Goal: Information Seeking & Learning: Learn about a topic

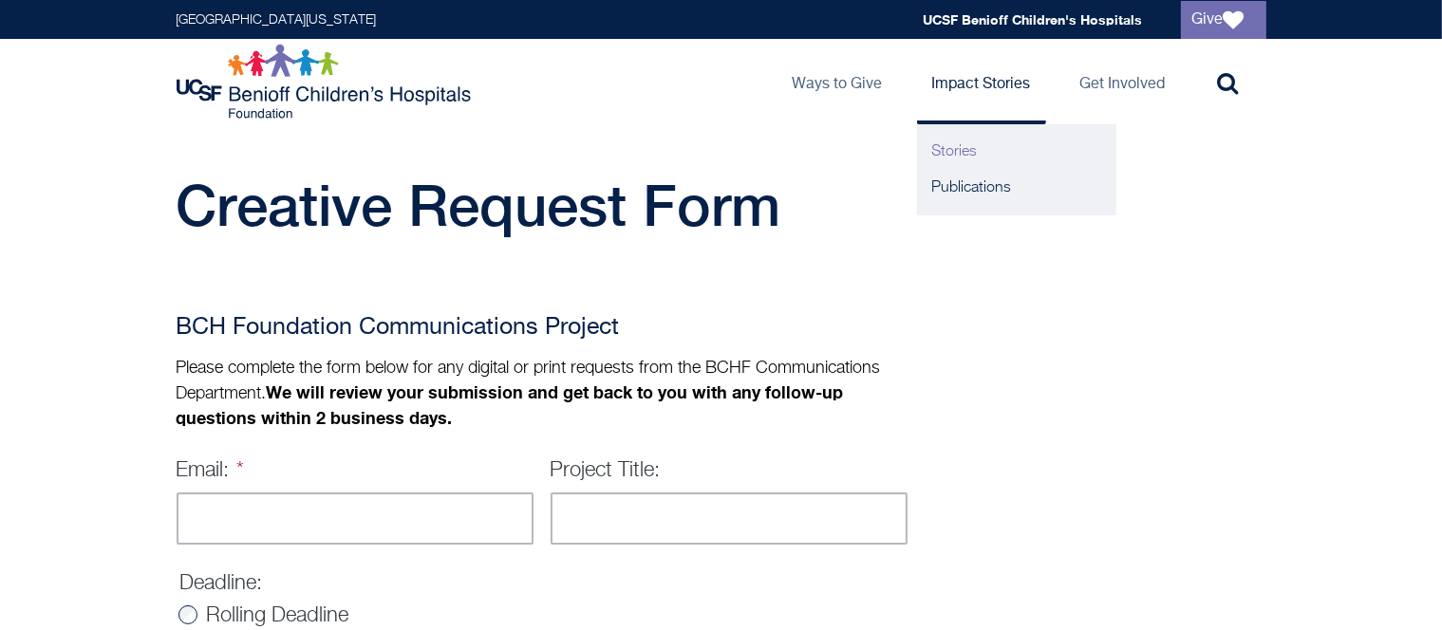
click at [964, 144] on link "Stories" at bounding box center [1016, 152] width 199 height 36
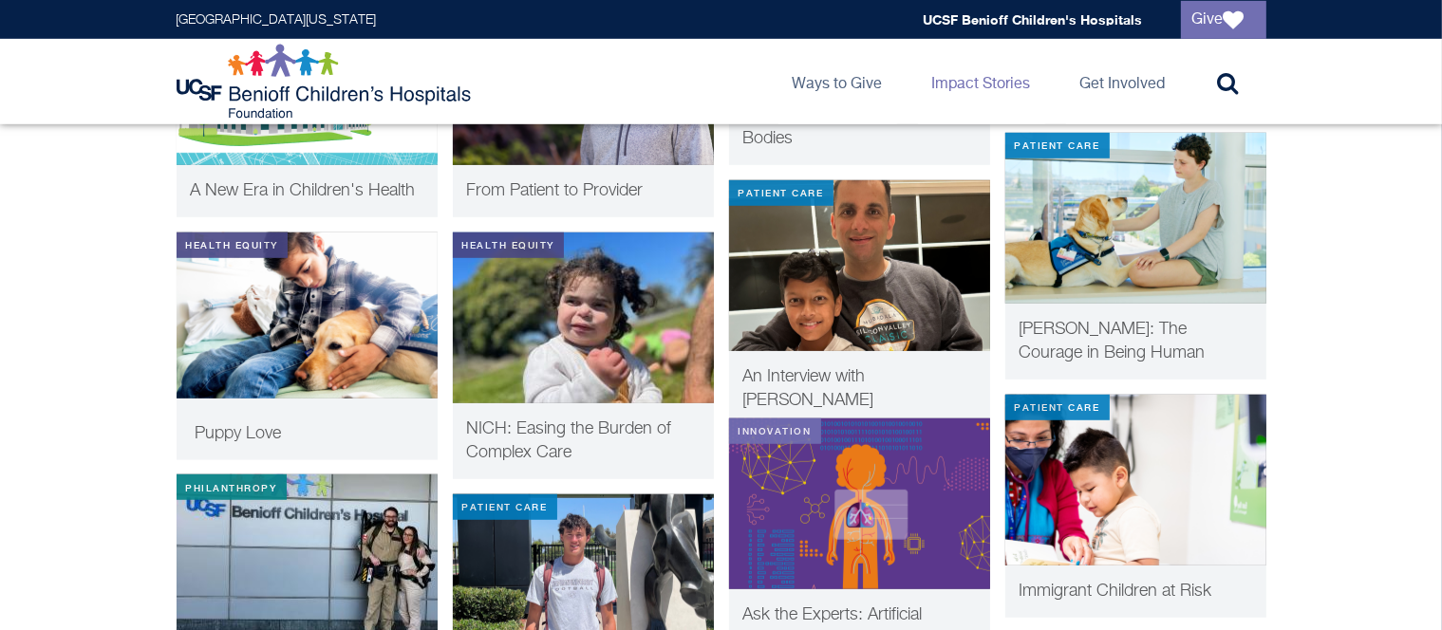
scroll to position [1181, 0]
click at [1055, 334] on span "Elena: The Courage in Being Human" at bounding box center [1113, 341] width 186 height 41
click at [1235, 88] on icon at bounding box center [1228, 82] width 21 height 23
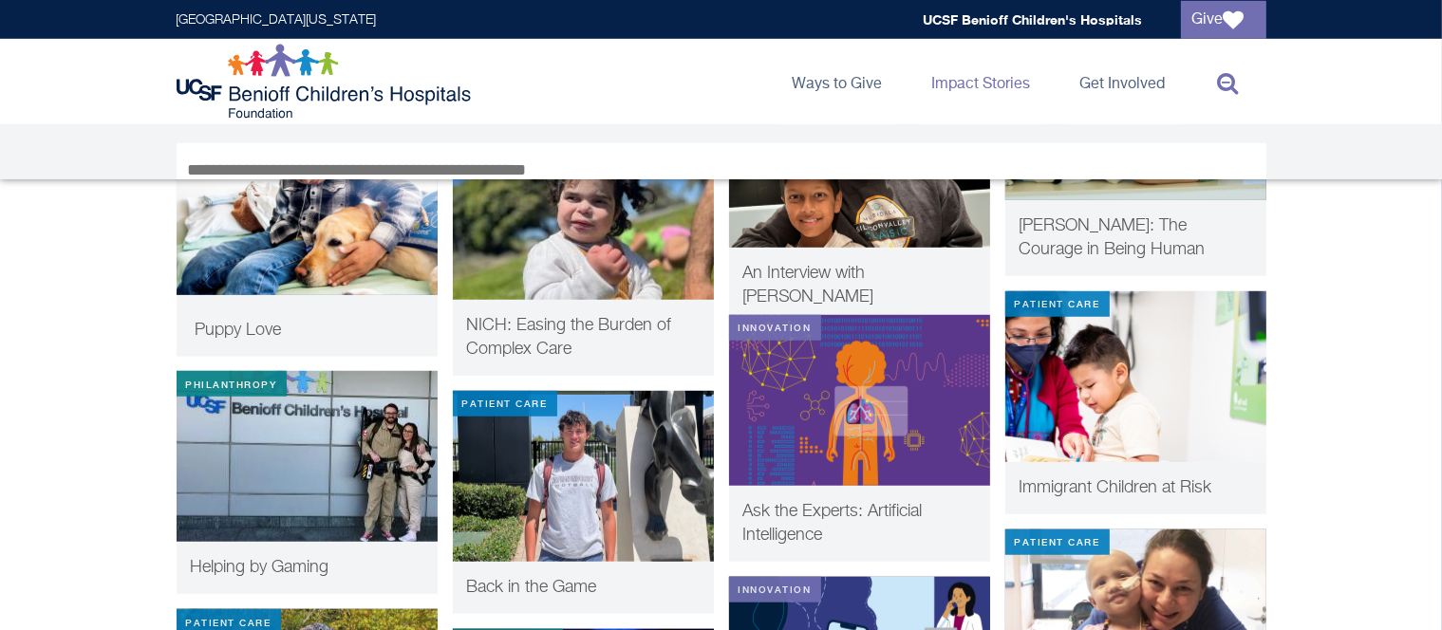
scroll to position [1341, 0]
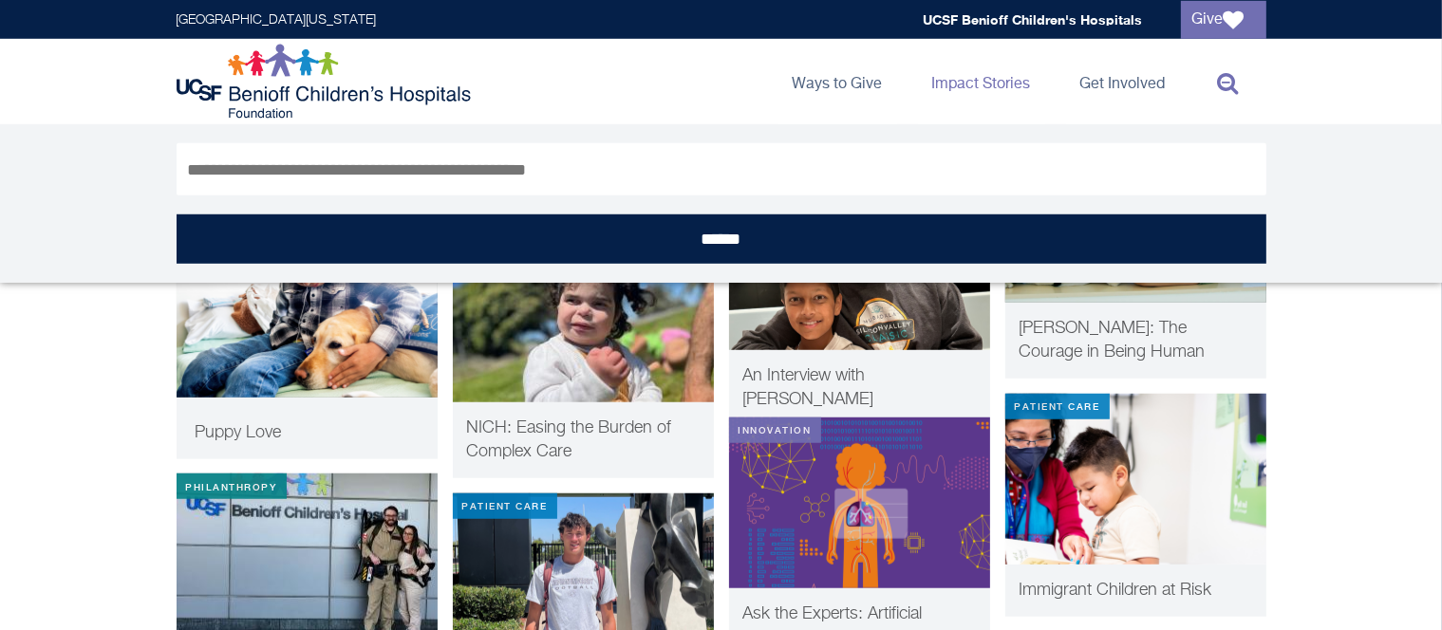
click at [825, 180] on input "Search" at bounding box center [722, 169] width 1090 height 52
type input "*****"
click at [177, 215] on input "******" at bounding box center [722, 239] width 1090 height 49
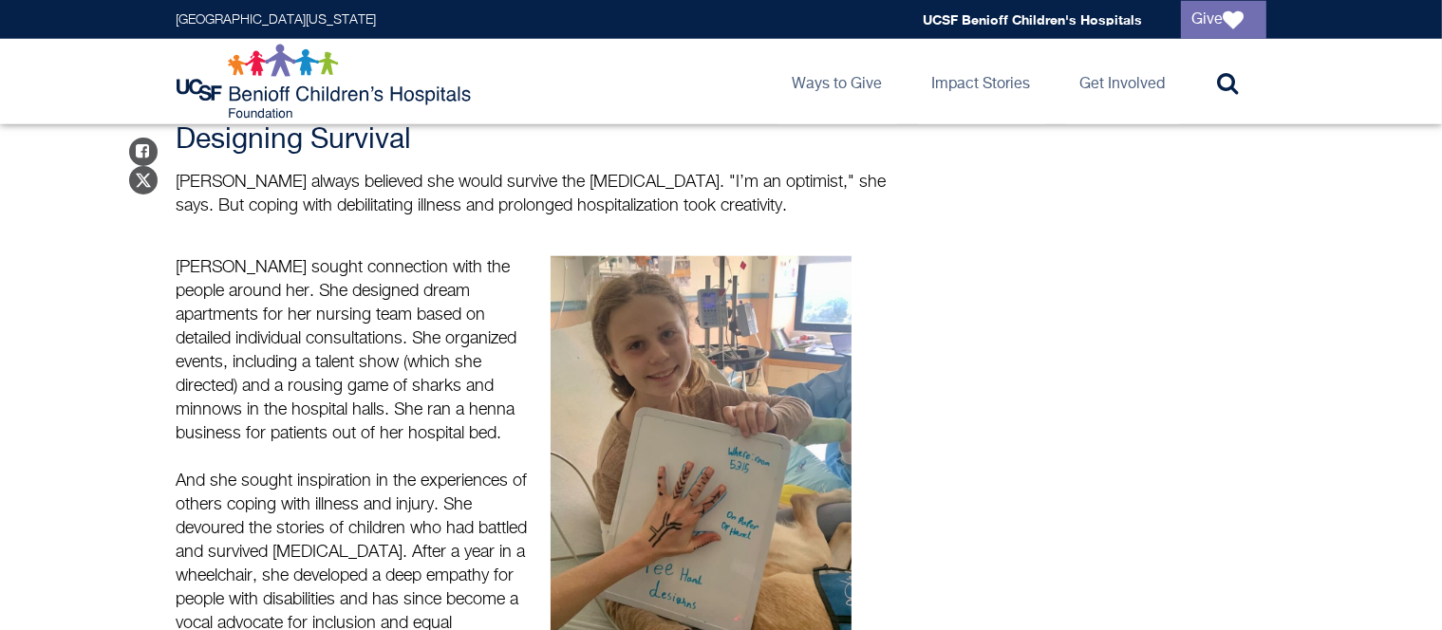
scroll to position [1837, 0]
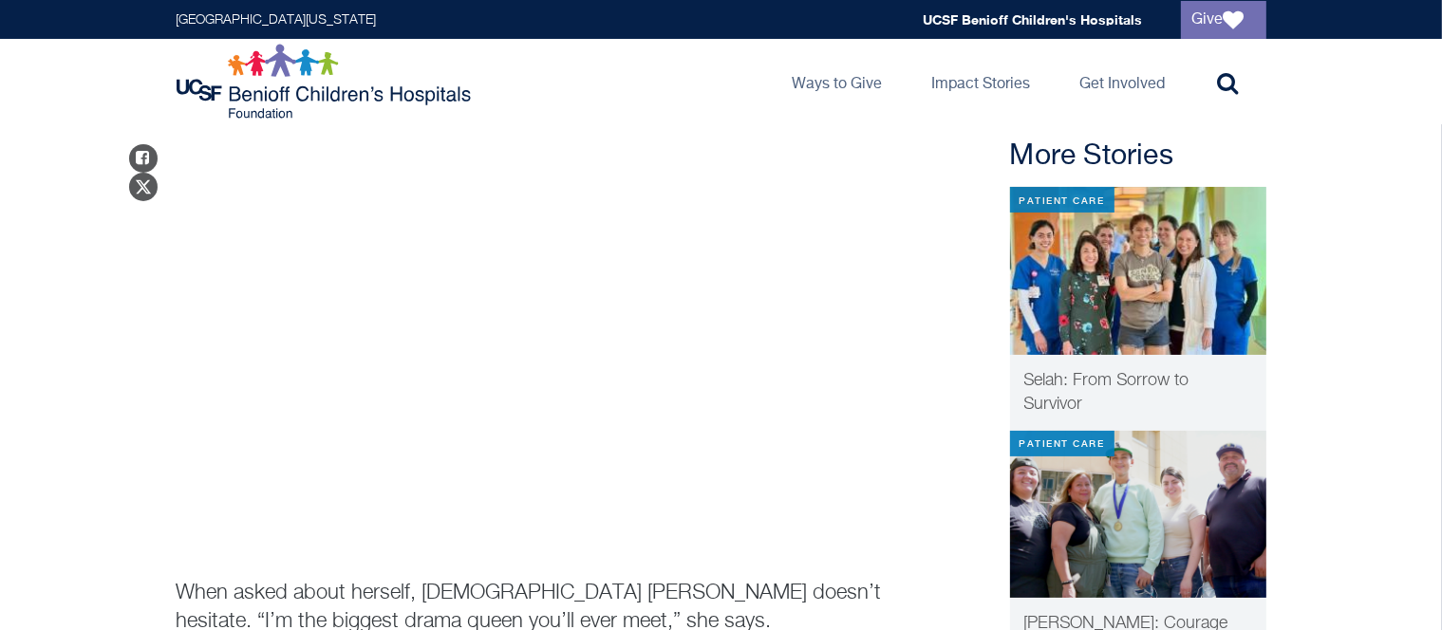
scroll to position [96, 0]
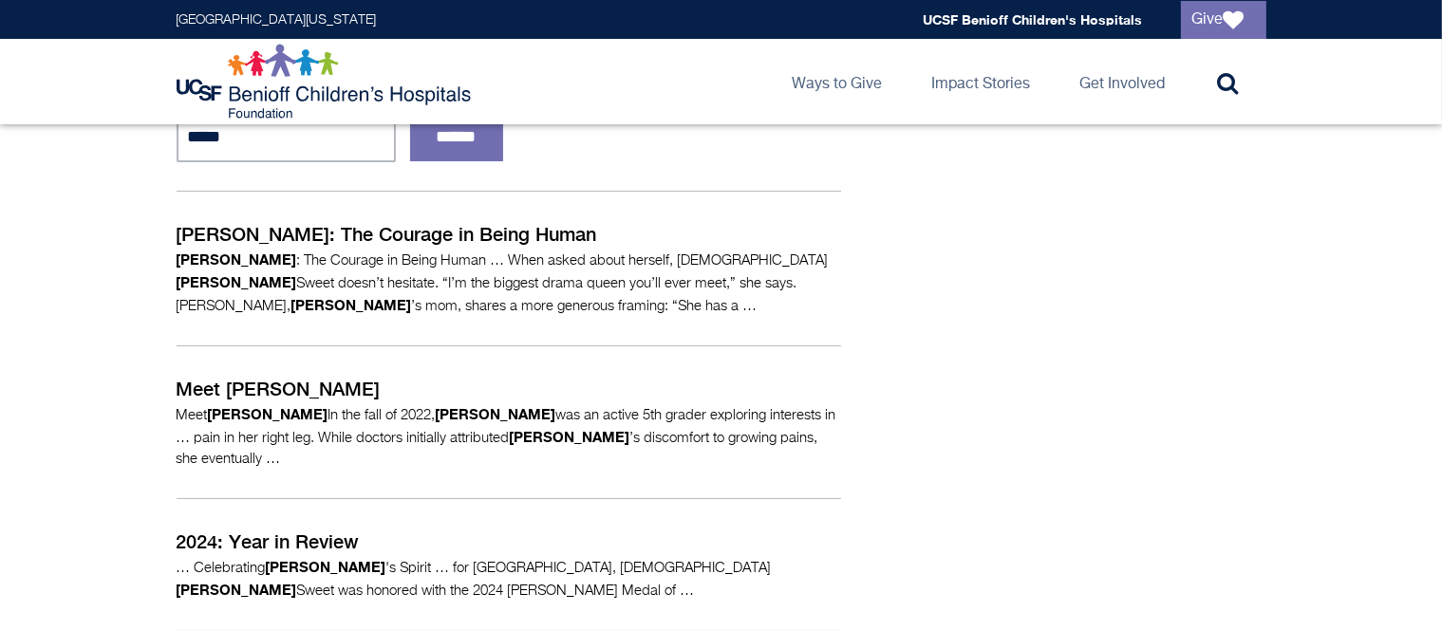
scroll to position [186, 0]
click at [546, 416] on p "Meet Elena In the fall of 2022, Elena was an active 5th grader exploring intere…" at bounding box center [509, 436] width 665 height 66
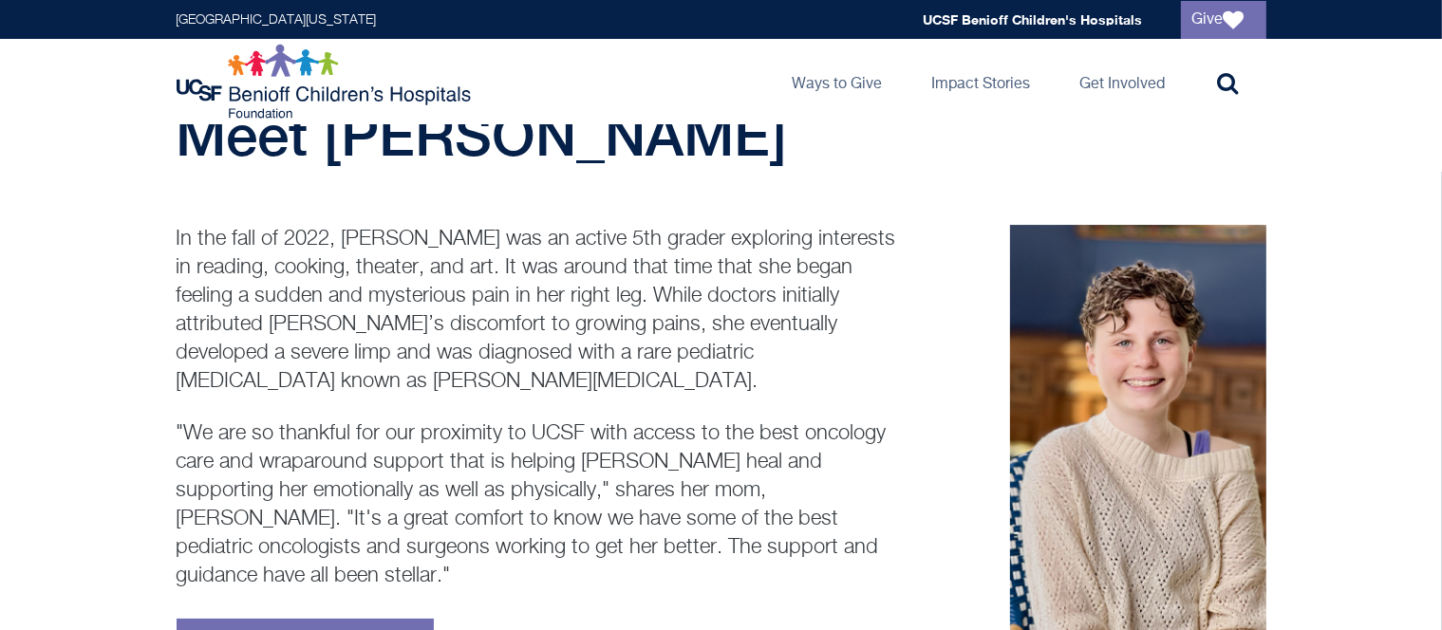
scroll to position [68, 0]
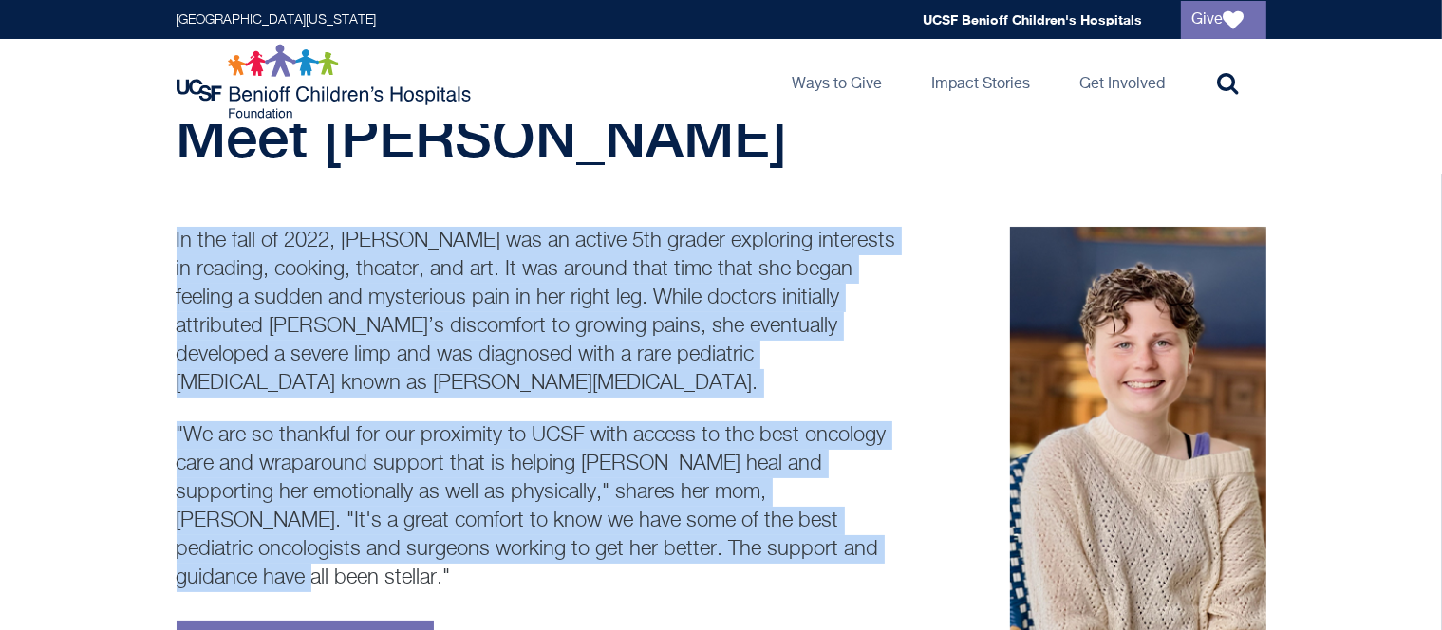
drag, startPoint x: 175, startPoint y: 236, endPoint x: 780, endPoint y: 517, distance: 667.7
click at [780, 517] on div "In the fall of 2022, [PERSON_NAME] was an active 5th grader exploring interests…" at bounding box center [722, 459] width 1124 height 465
copy div "In the fall of 2022, [PERSON_NAME] was an active 5th grader exploring interests…"
